Goal: Information Seeking & Learning: Learn about a topic

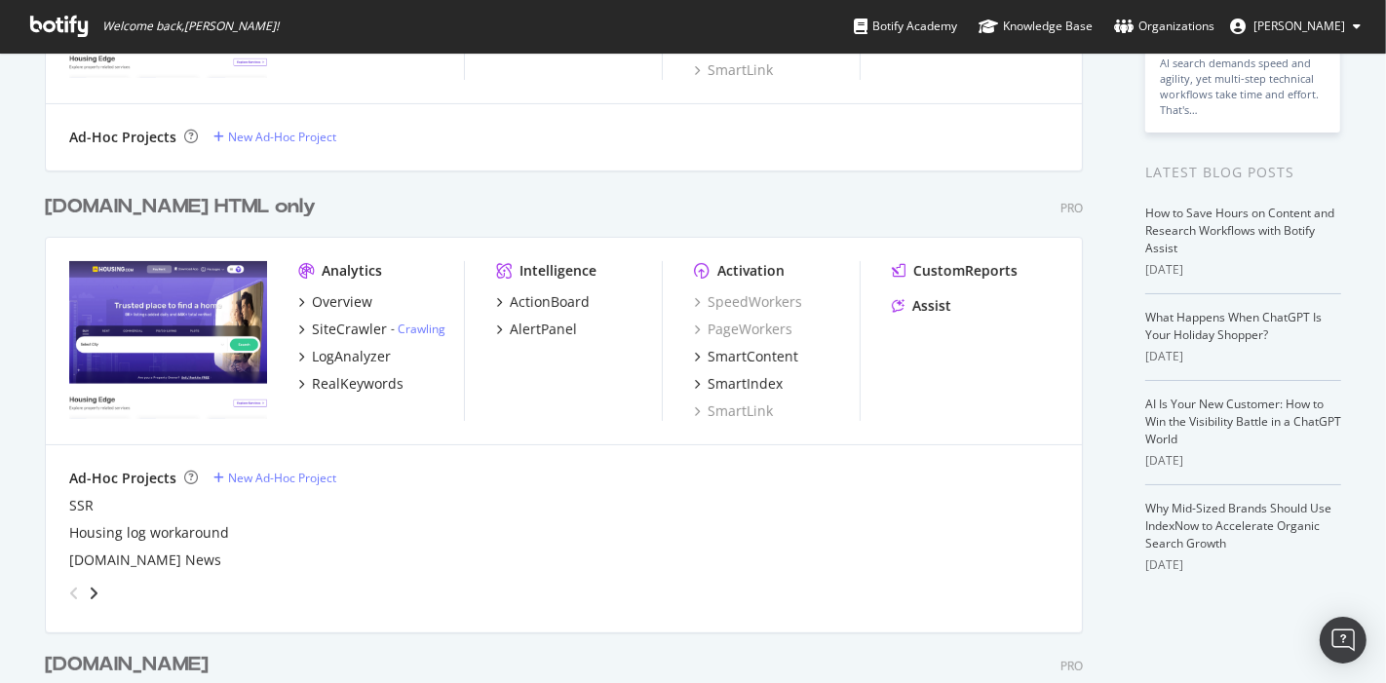
scroll to position [325, 0]
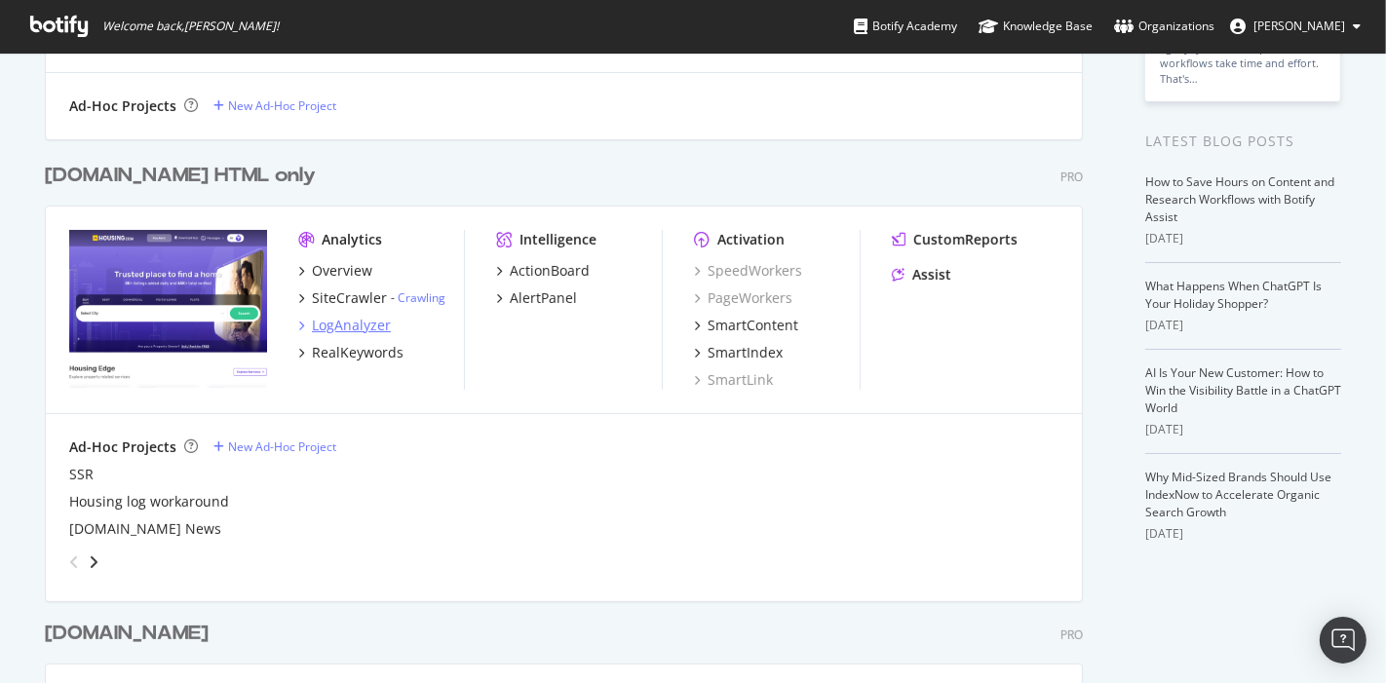
click at [360, 324] on div "LogAnalyzer" at bounding box center [351, 325] width 79 height 19
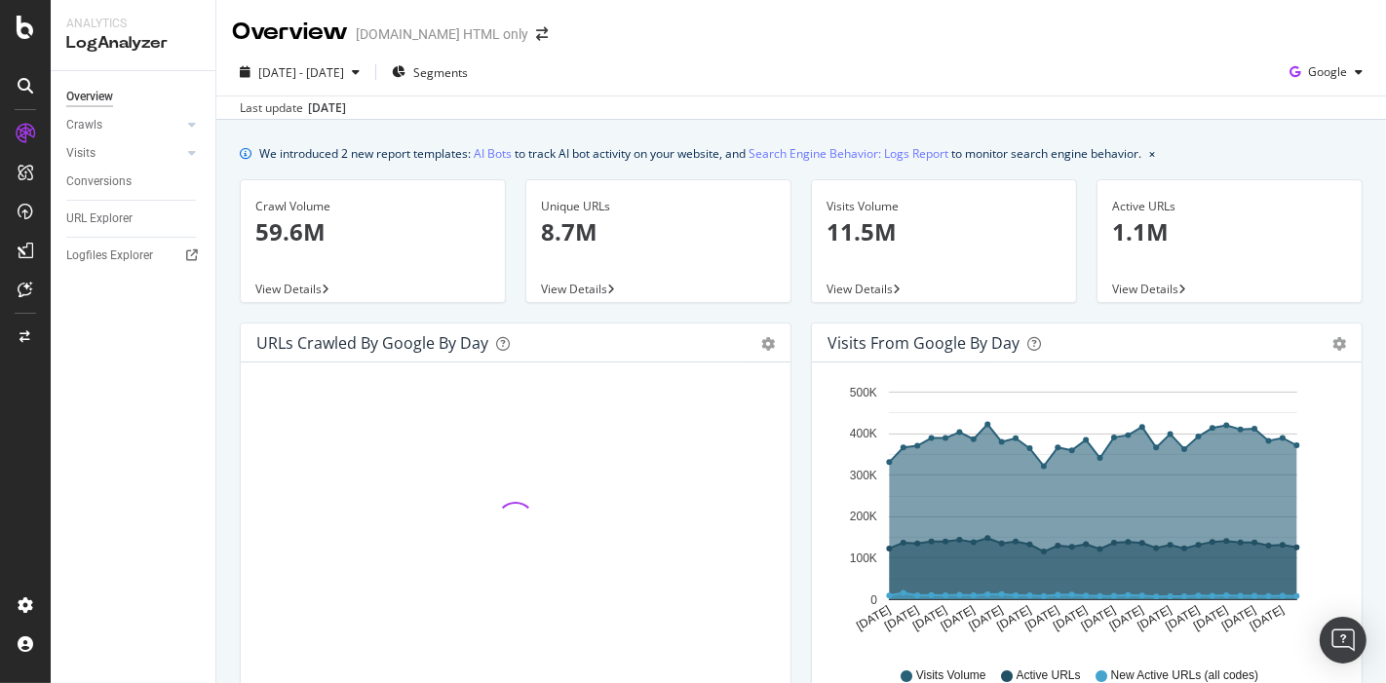
click at [172, 137] on div "Crawls" at bounding box center [140, 125] width 149 height 28
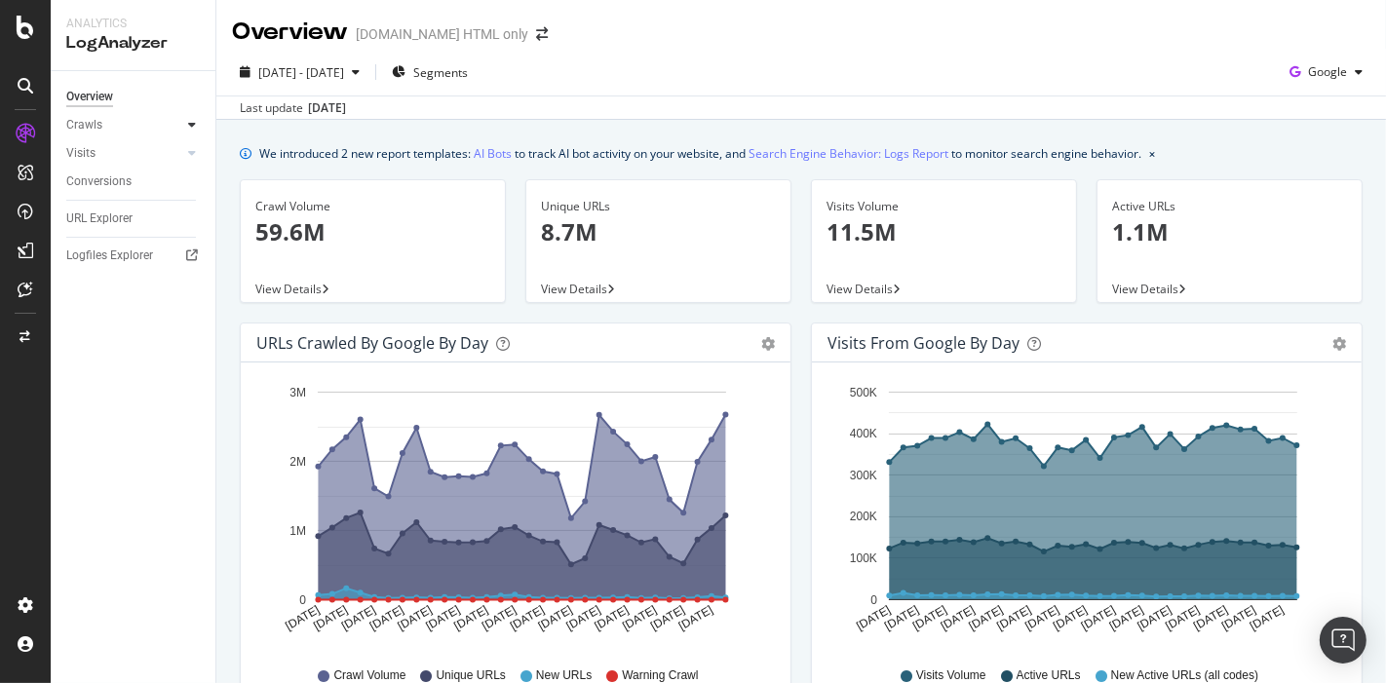
click at [192, 119] on icon at bounding box center [192, 125] width 8 height 12
click at [119, 226] on div "HTTP Codes" at bounding box center [108, 230] width 66 height 20
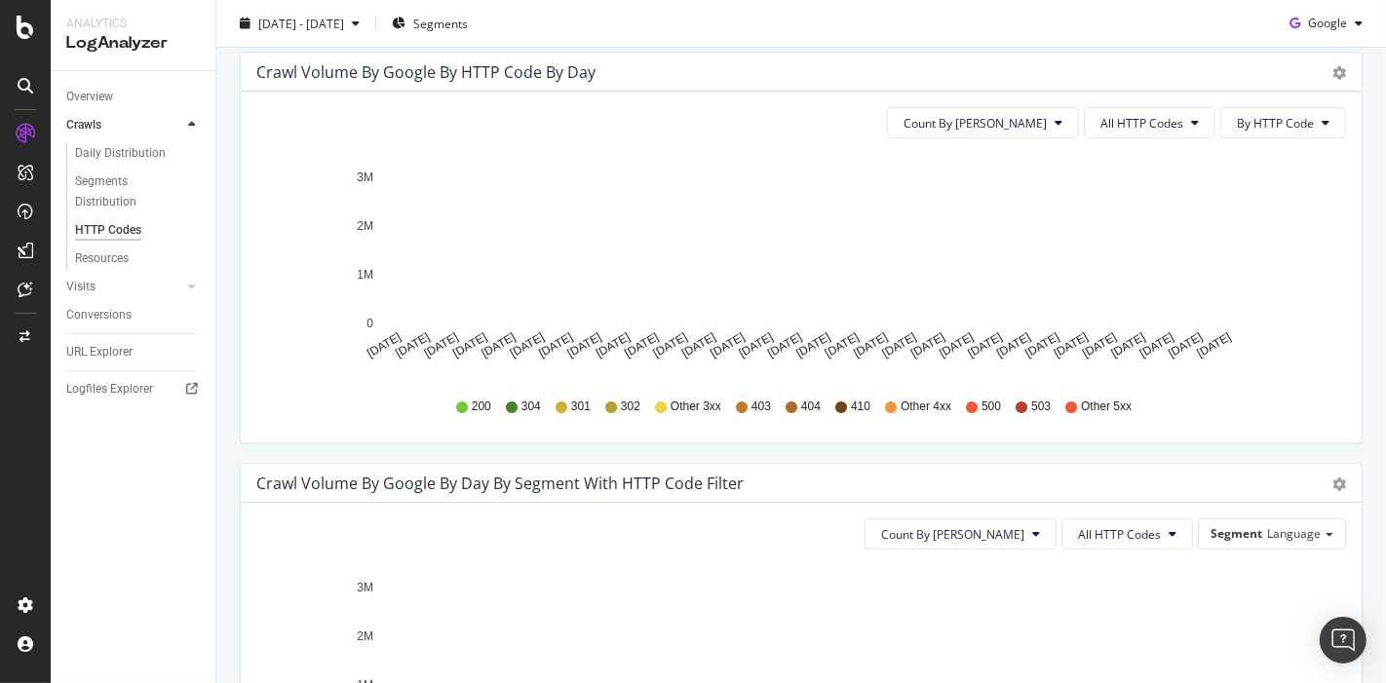
scroll to position [621, 0]
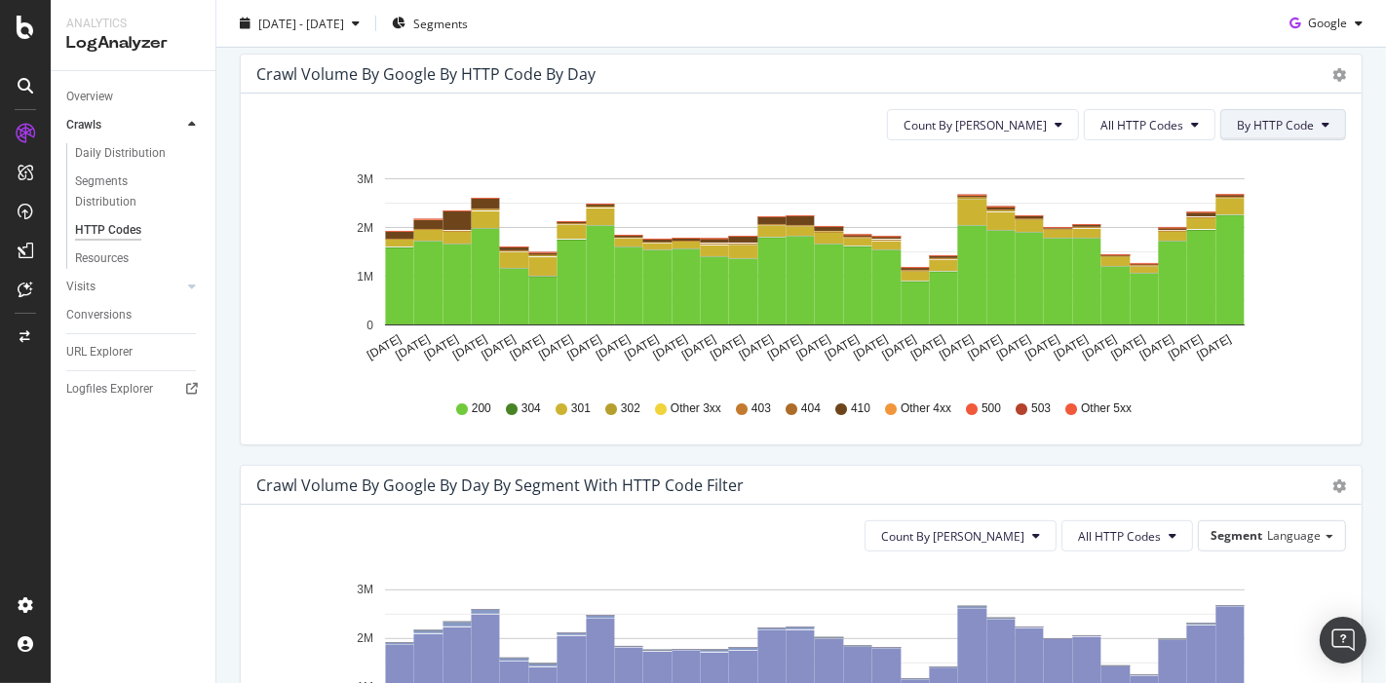
click at [1283, 121] on span "By HTTP Code" at bounding box center [1274, 125] width 77 height 17
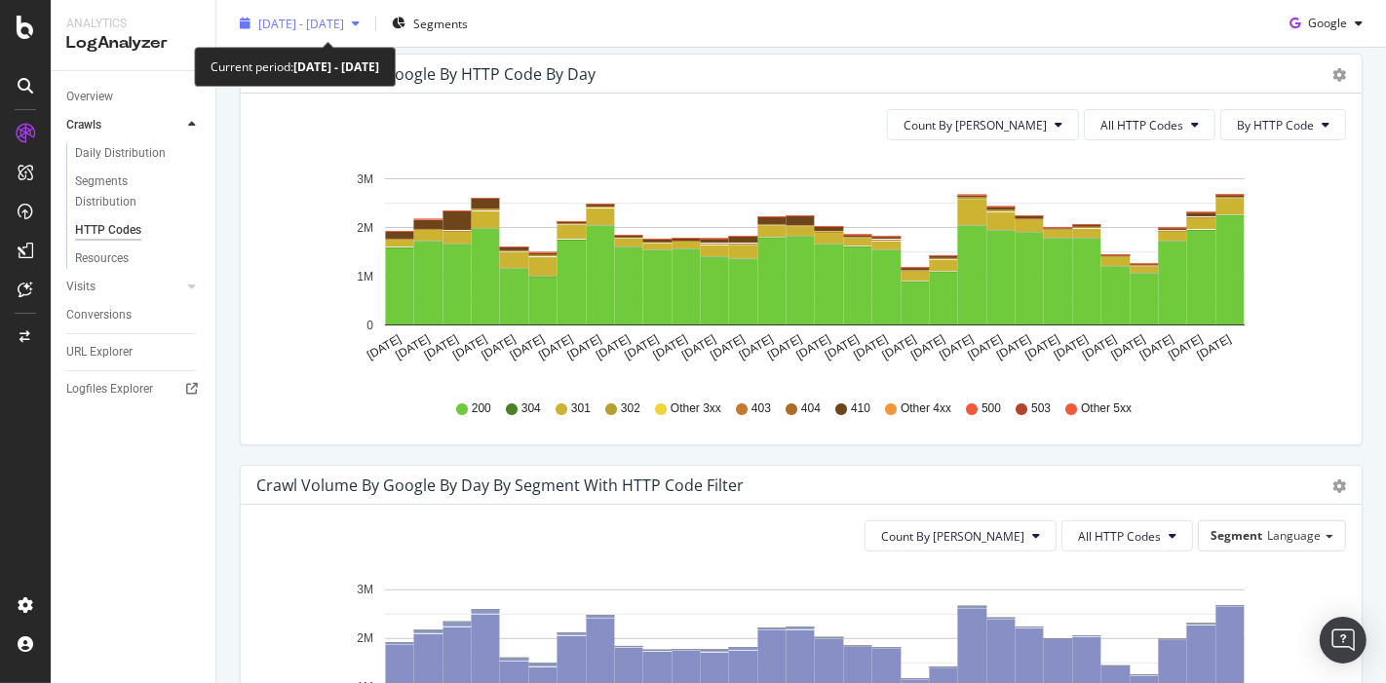
click at [344, 20] on span "[DATE] - [DATE]" at bounding box center [301, 23] width 86 height 17
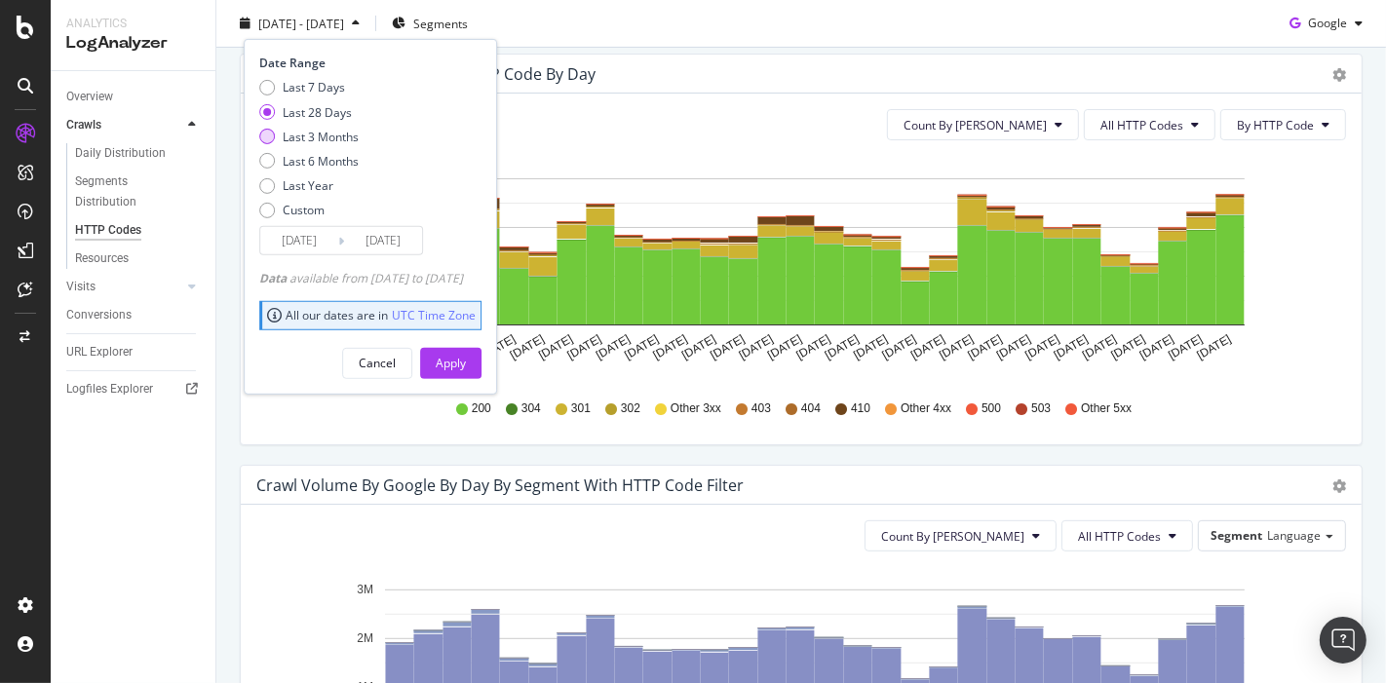
click at [325, 137] on div "Last 3 Months" at bounding box center [321, 136] width 76 height 17
type input "[DATE]"
click at [466, 362] on div "Apply" at bounding box center [451, 363] width 30 height 17
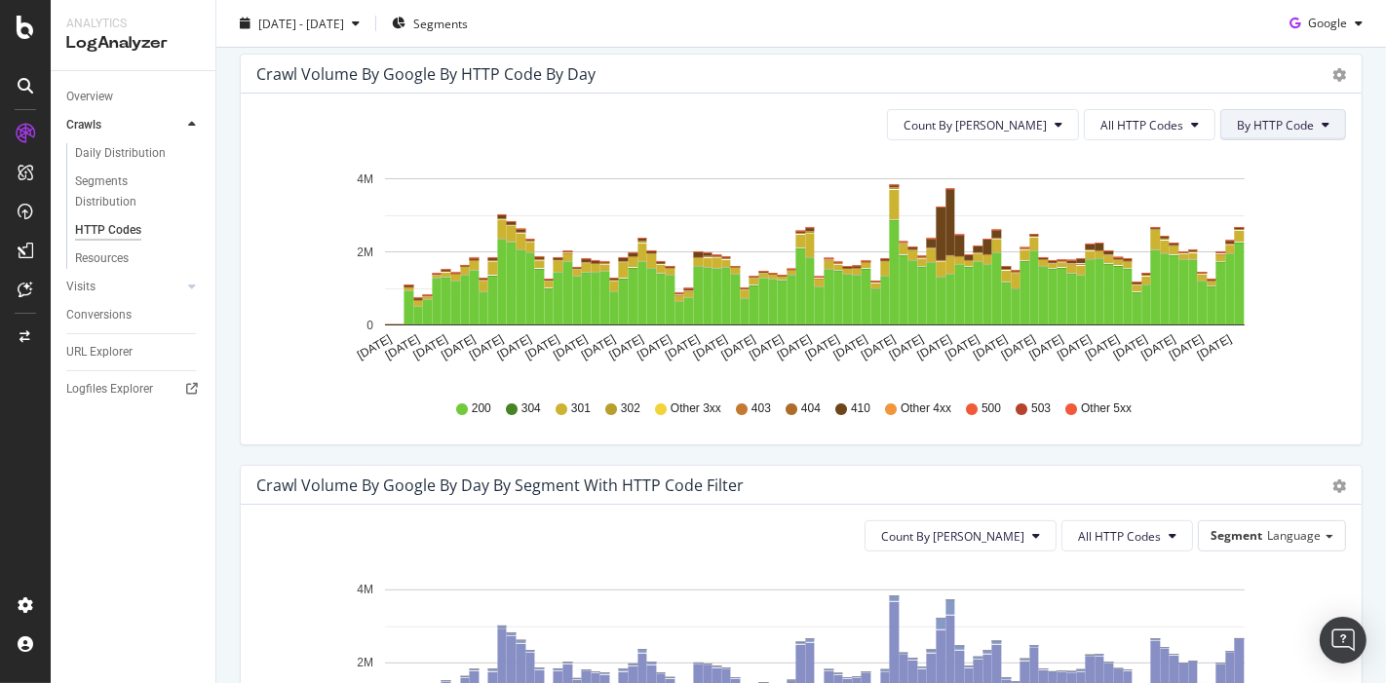
click at [1252, 138] on button "By HTTP Code" at bounding box center [1283, 124] width 126 height 31
click at [1332, 77] on icon "gear" at bounding box center [1339, 75] width 14 height 14
click at [1231, 184] on span "Table" at bounding box center [1269, 184] width 181 height 26
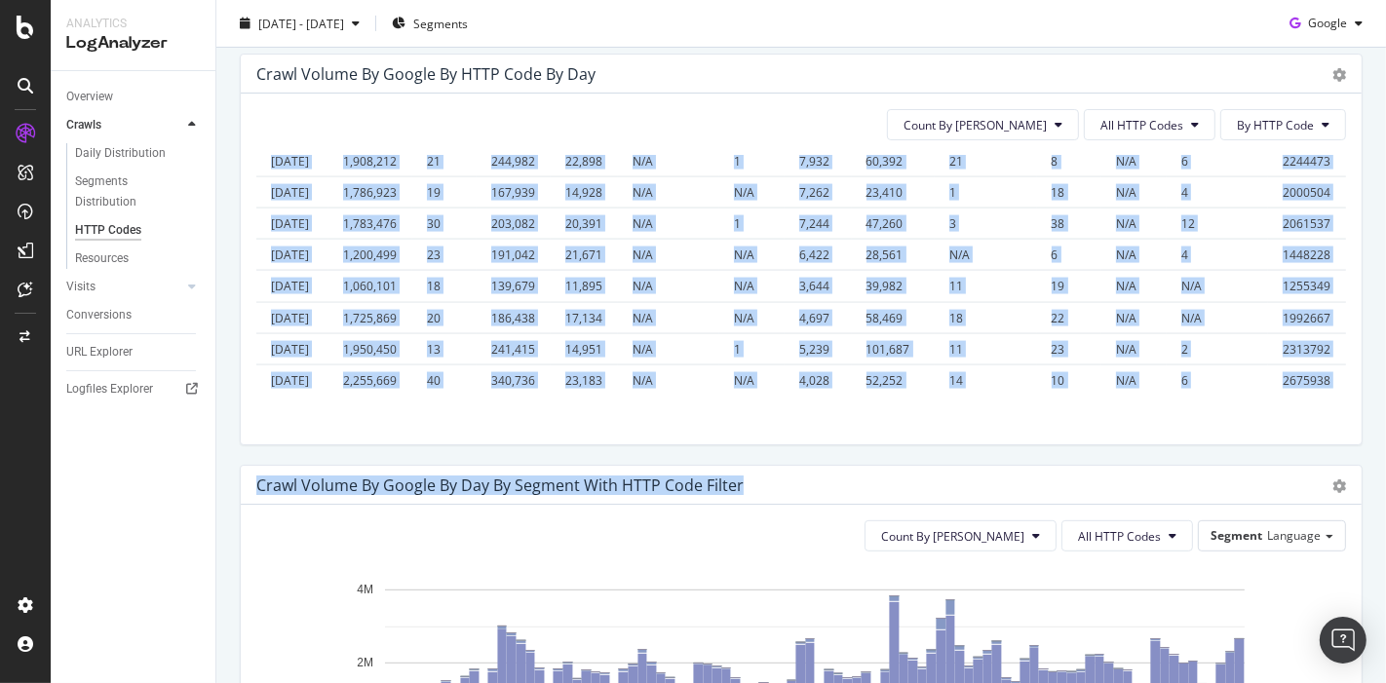
scroll to position [4105, 0]
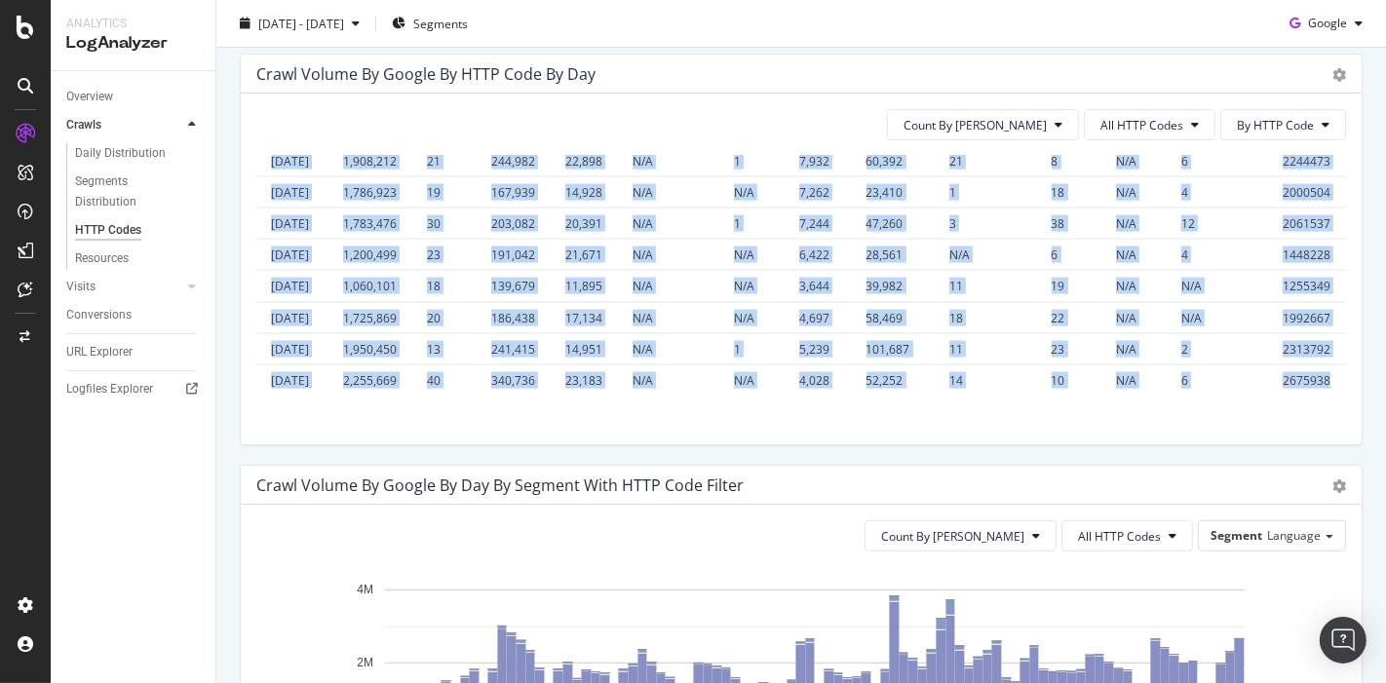
drag, startPoint x: 273, startPoint y: 177, endPoint x: 1310, endPoint y: 358, distance: 1053.2
copy table "Date 200 304 301 302 Other 3xx 403 404 410 Other 4xx 500 503 Other 5xx Total [D…"
